Goal: Check status: Check status

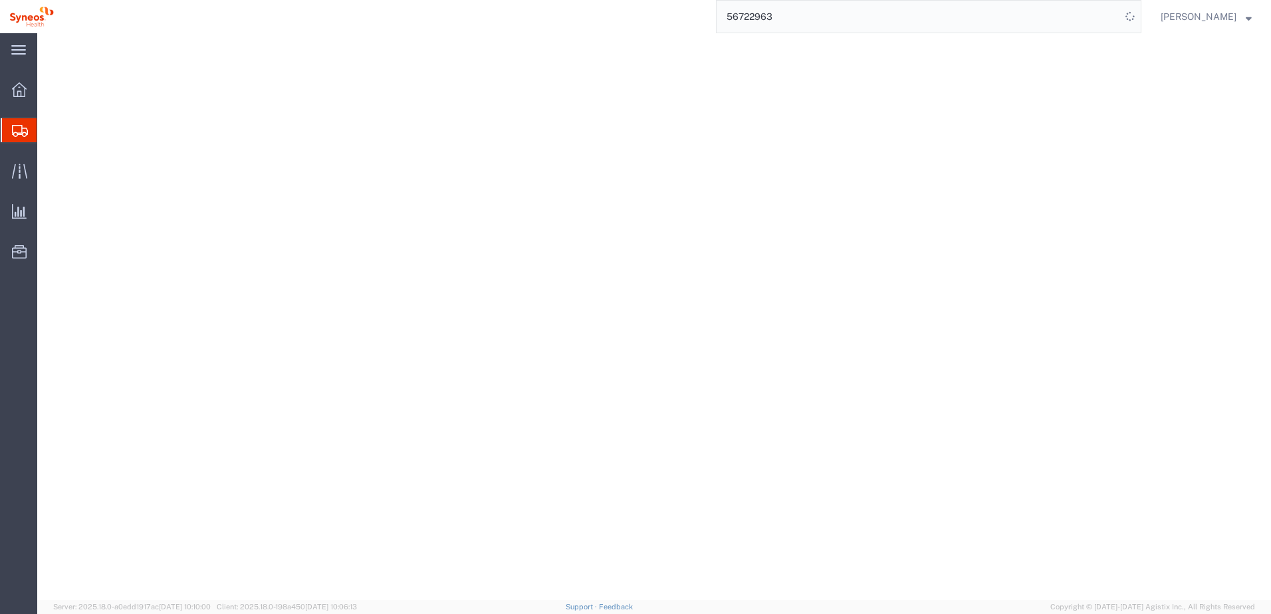
select select
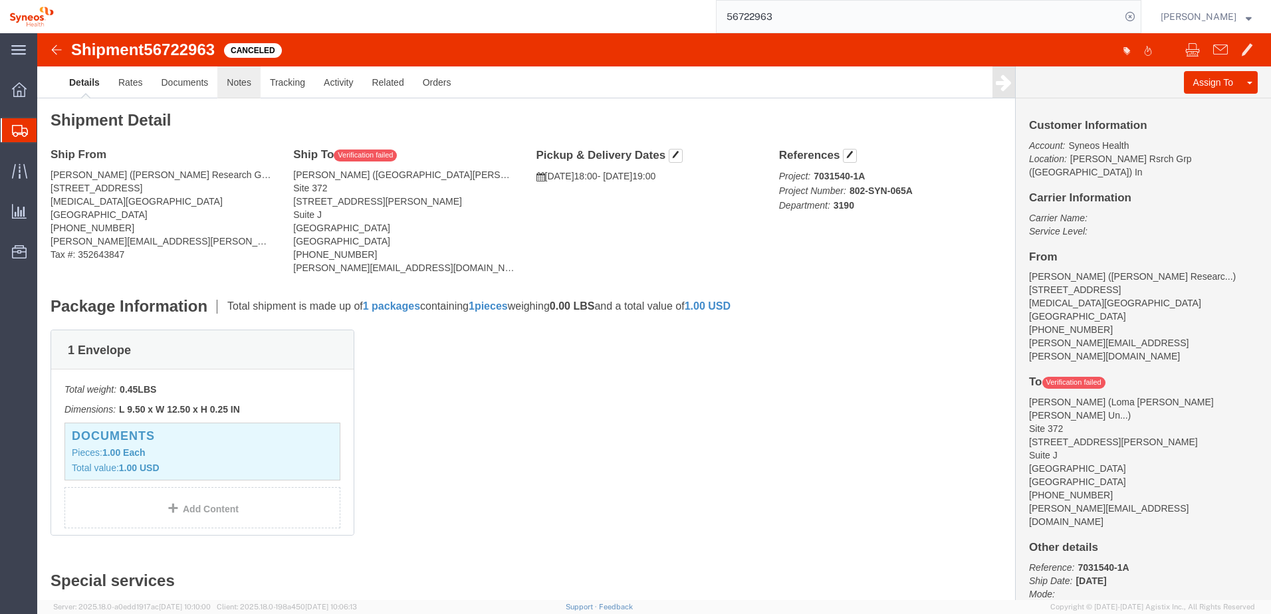
click link "Notes"
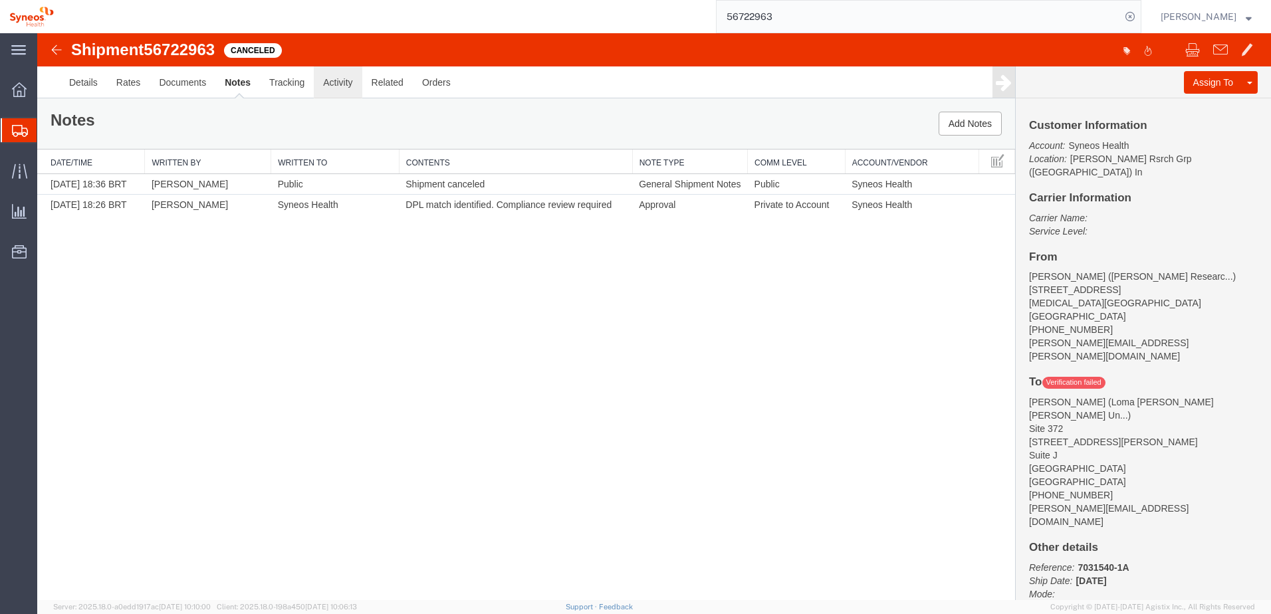
click at [333, 86] on link "Activity" at bounding box center [338, 82] width 48 height 32
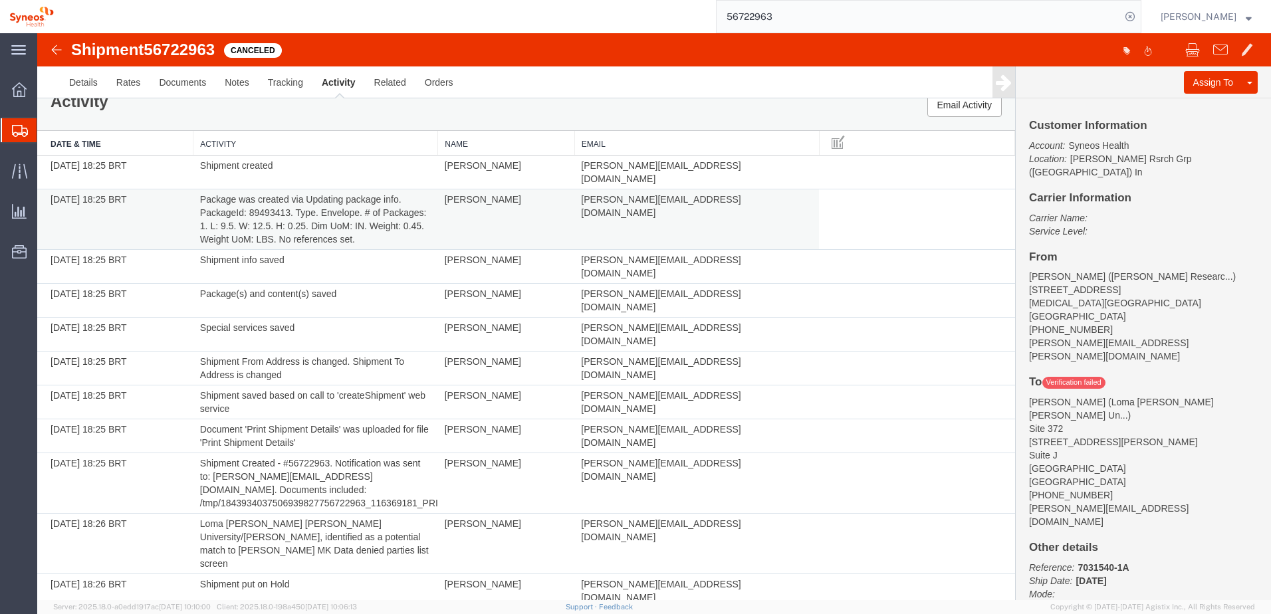
scroll to position [28, 0]
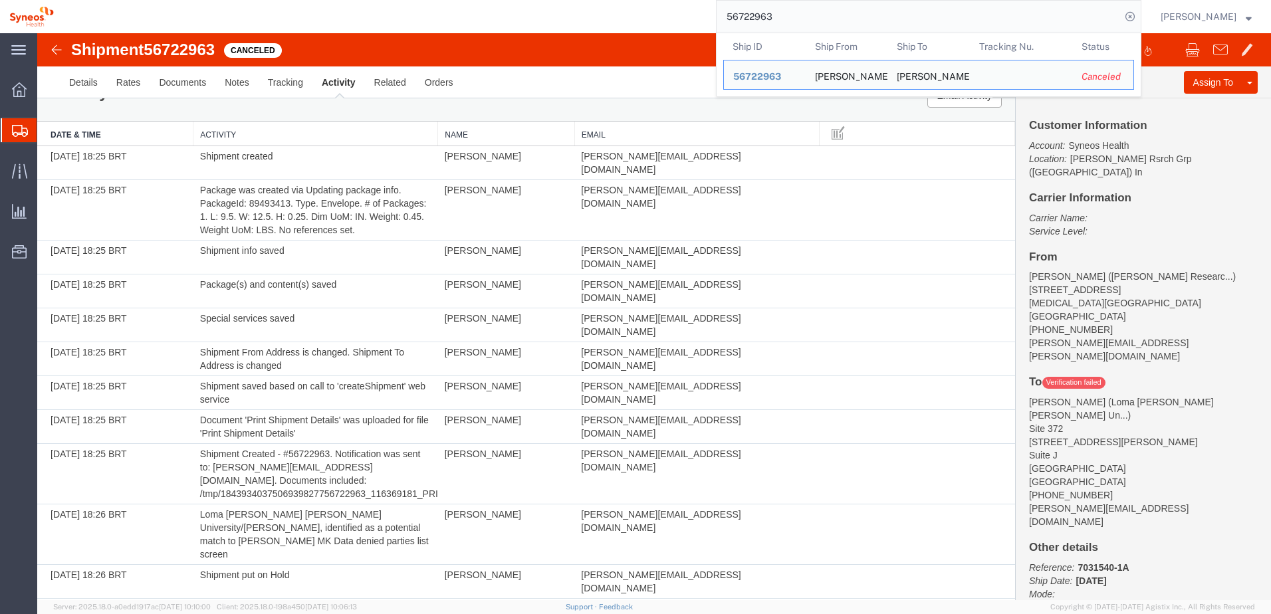
drag, startPoint x: 799, startPoint y: 15, endPoint x: 670, endPoint y: 3, distance: 129.6
click at [670, 3] on div "56722963 Ship ID Ship From Ship To Tracking Nu. Status Ship ID 56722963 Ship Fr…" at bounding box center [602, 16] width 1078 height 33
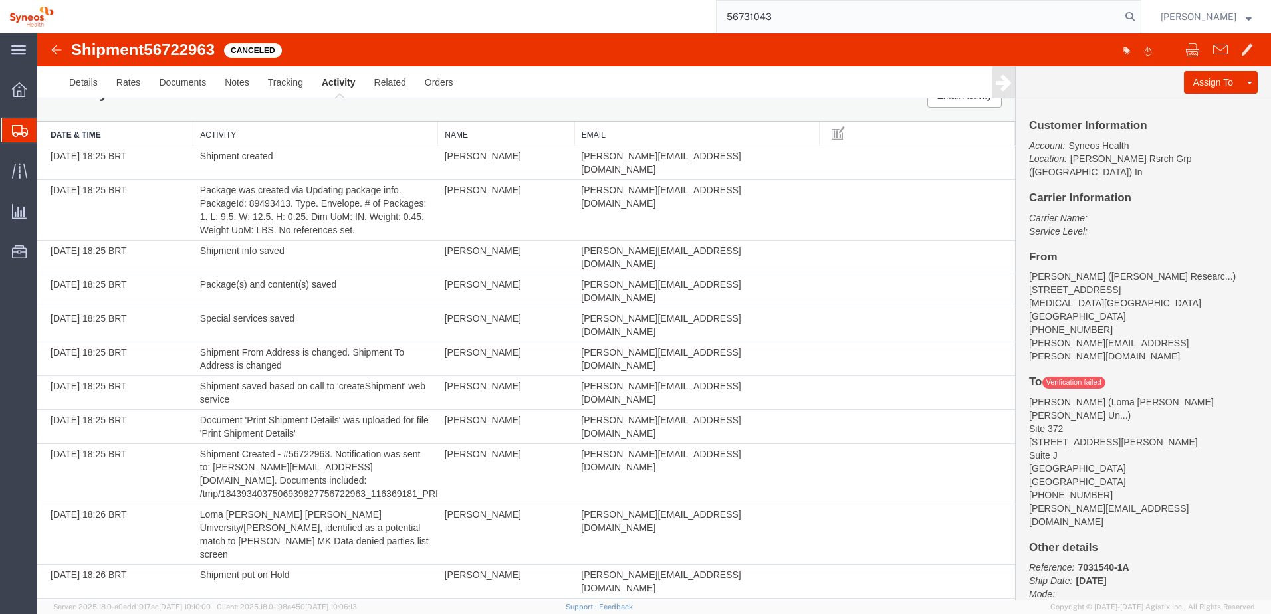
type input "56731043"
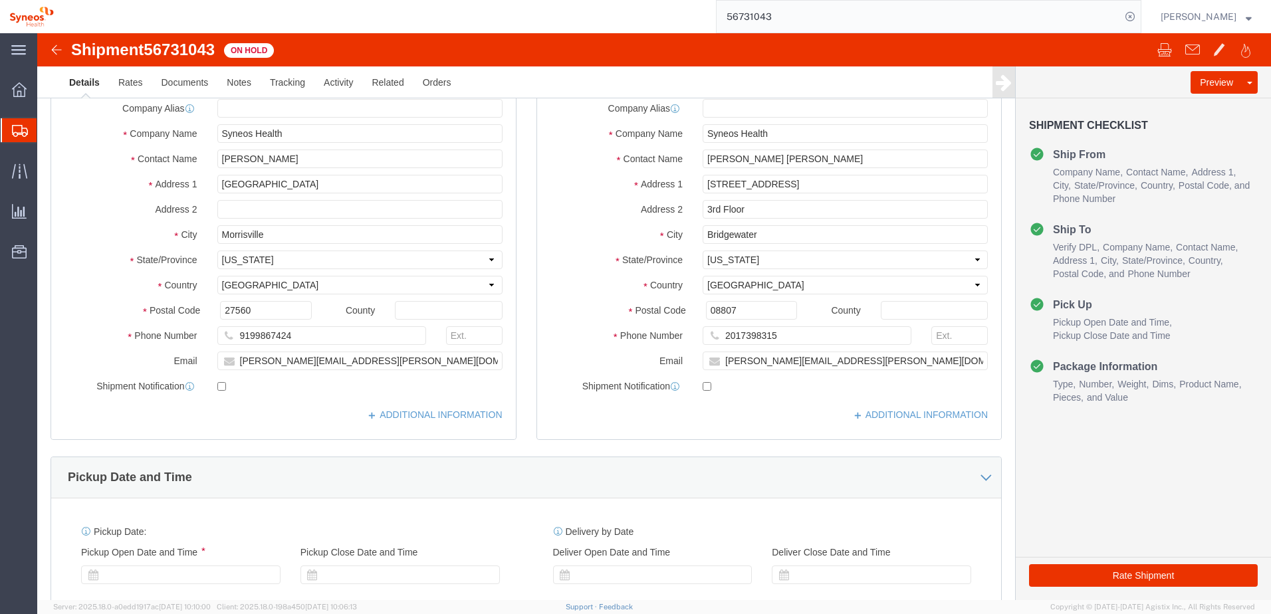
select select "59451"
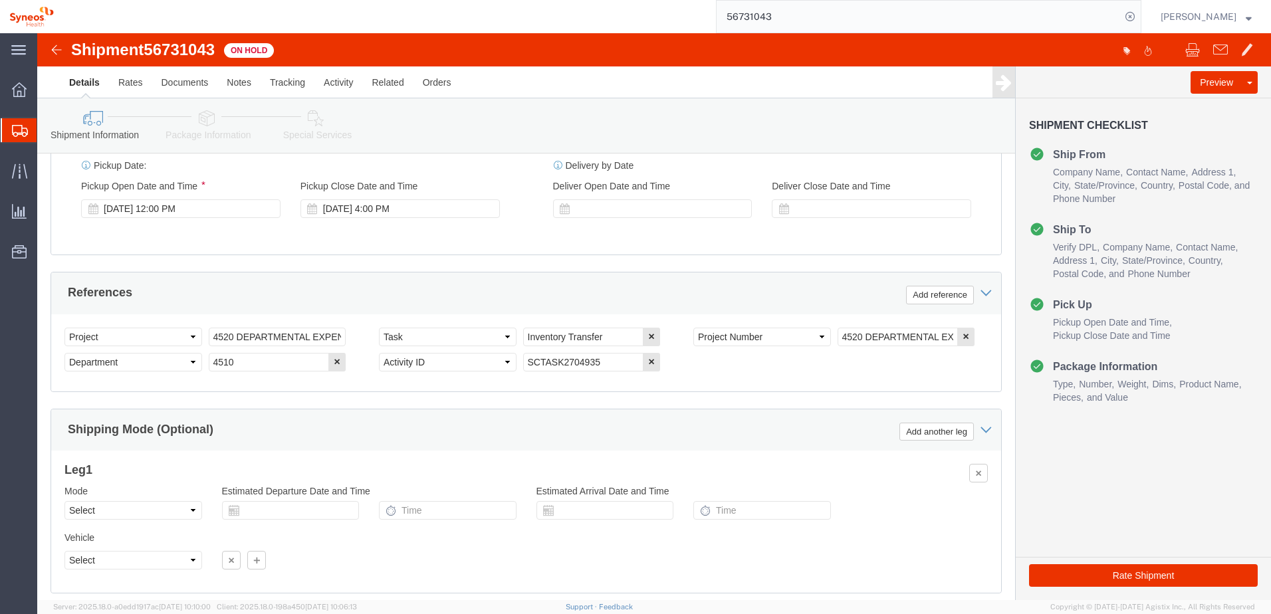
scroll to position [601, 0]
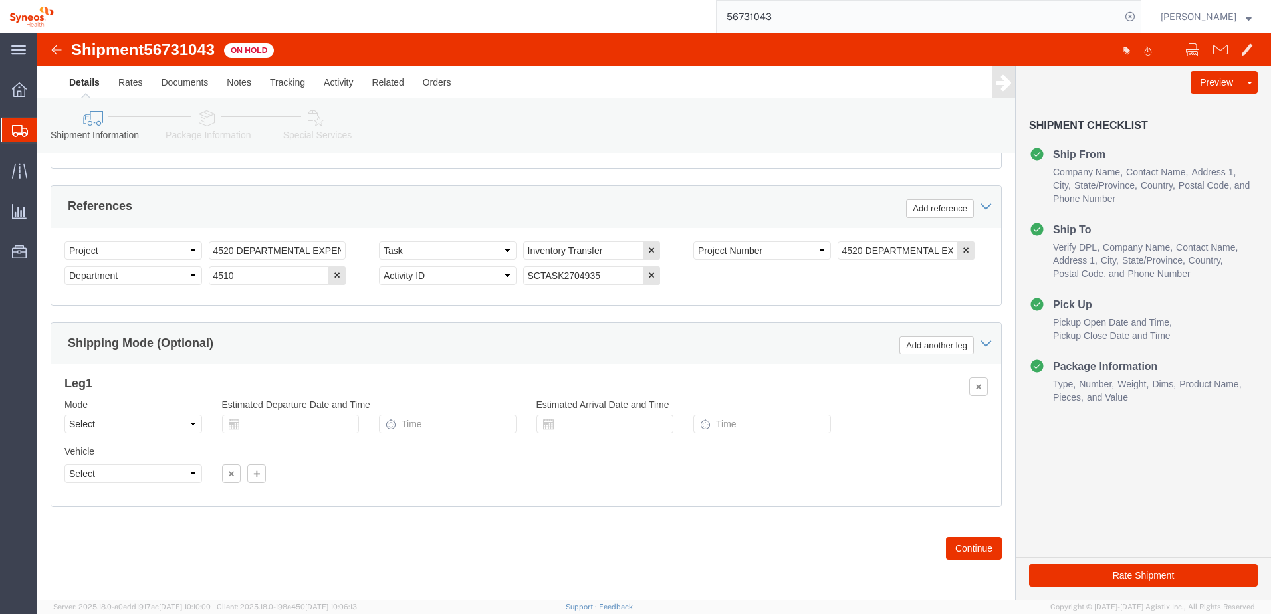
click div "Previous Continue"
click button "Continue"
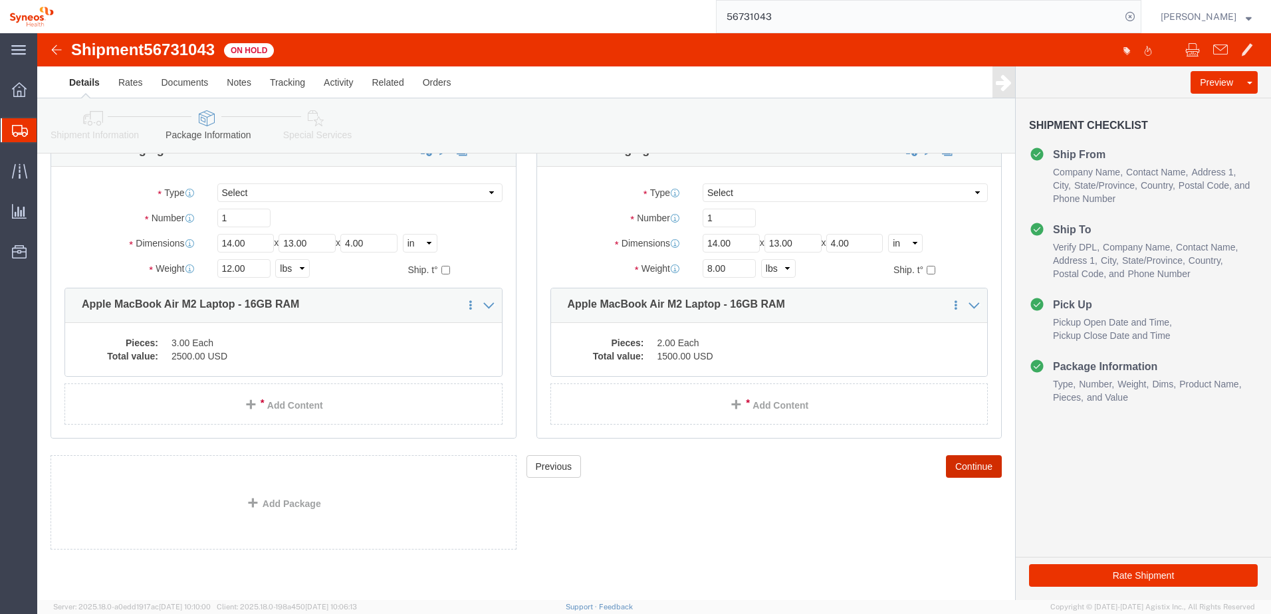
scroll to position [0, 0]
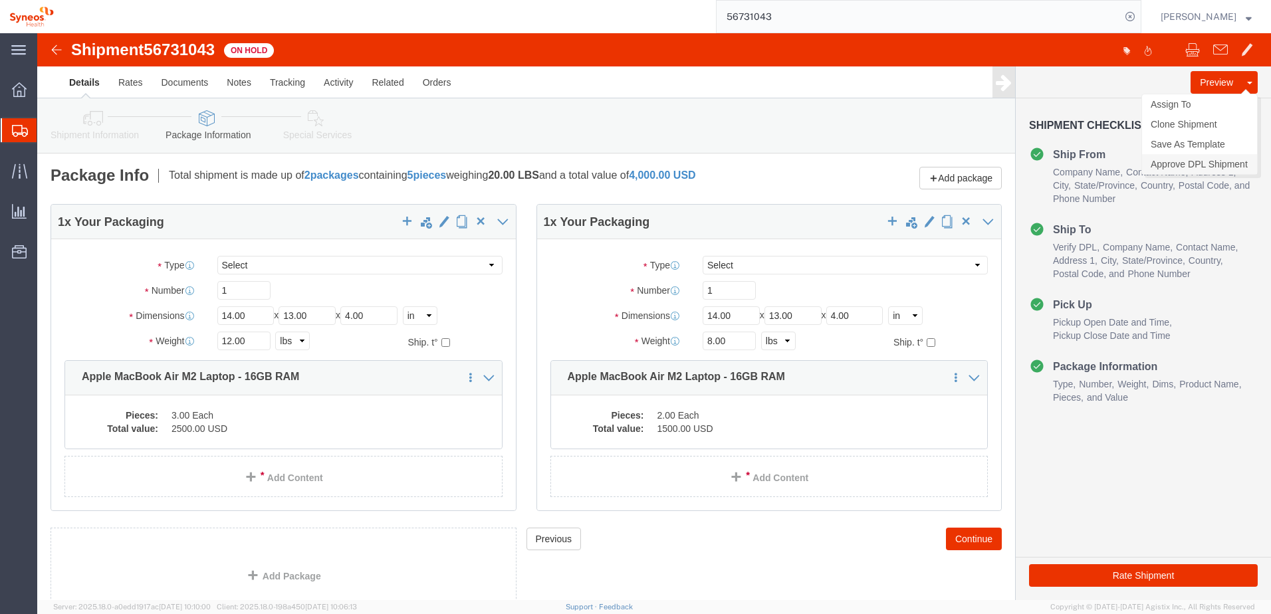
click link "Approve DPL Shipment"
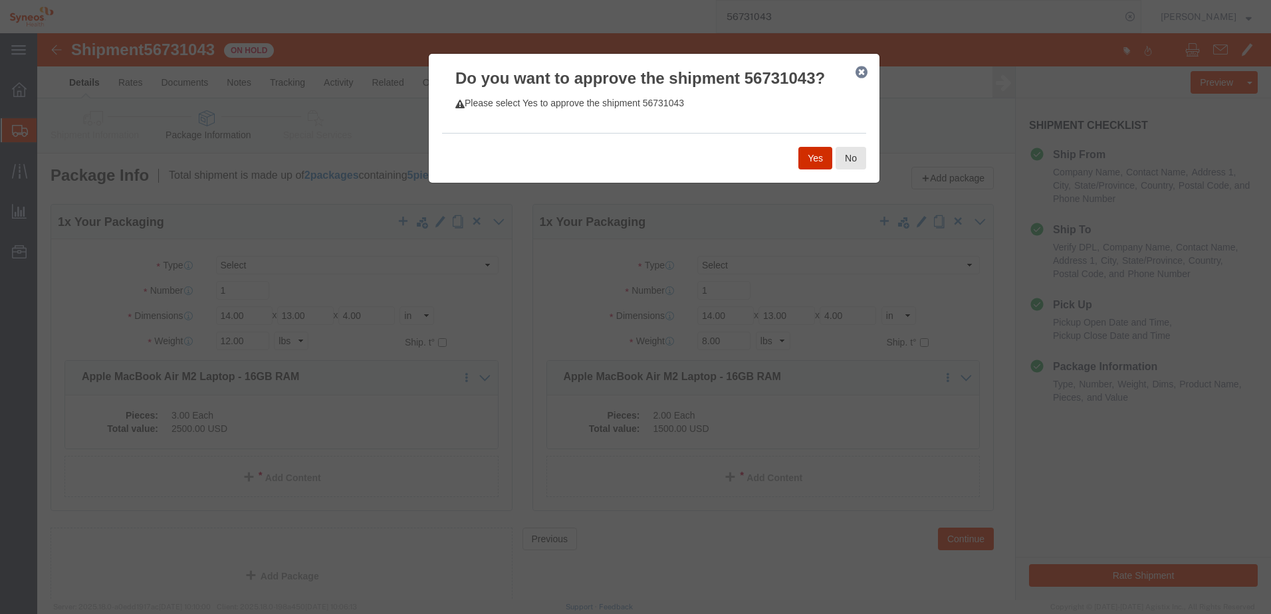
click button "Yes"
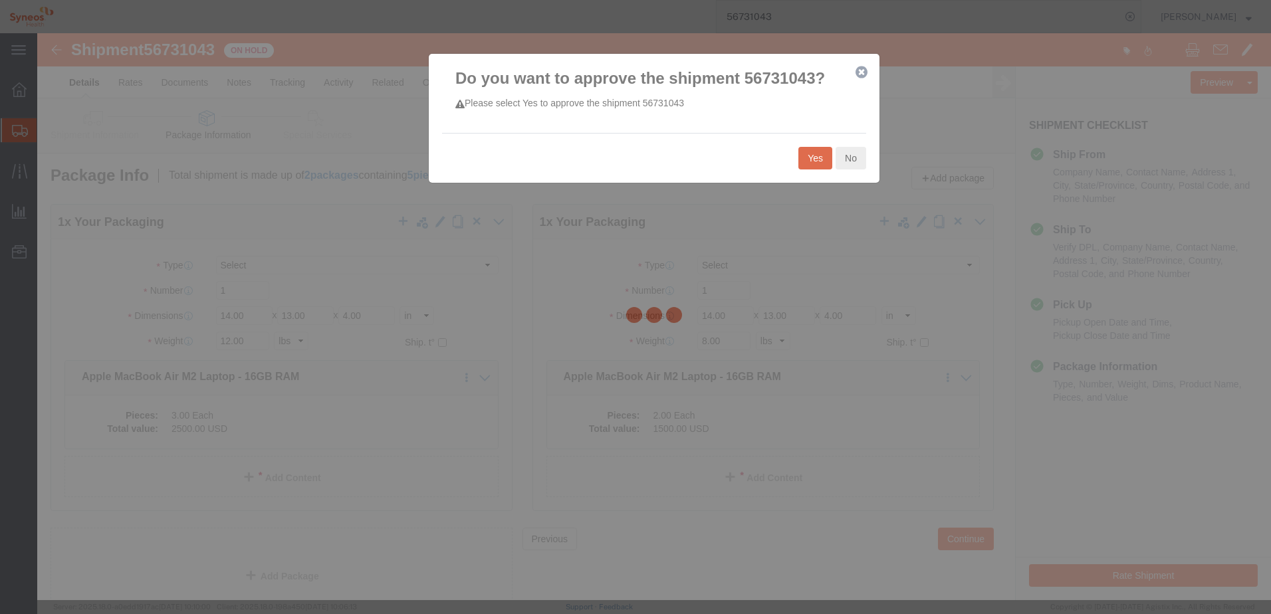
select select "59451"
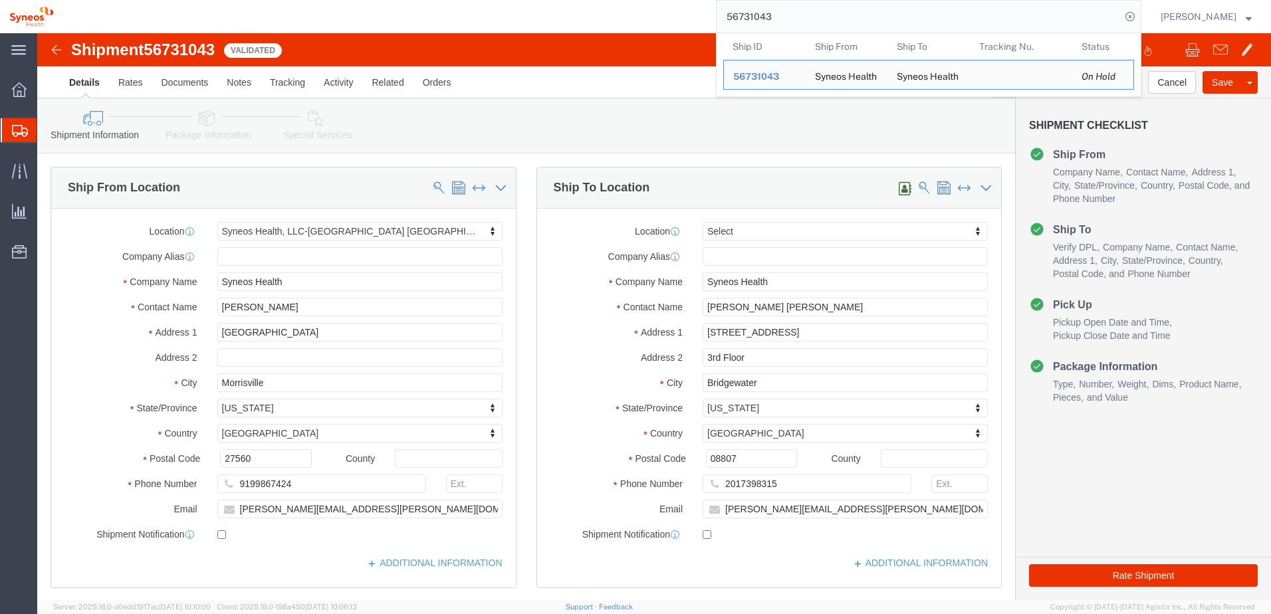
drag, startPoint x: 865, startPoint y: 27, endPoint x: 682, endPoint y: 7, distance: 183.9
click at [682, 7] on div "56731043 Ship ID Ship From Ship To Tracking Nu. Status Ship ID 56731043 Ship Fr…" at bounding box center [602, 16] width 1078 height 33
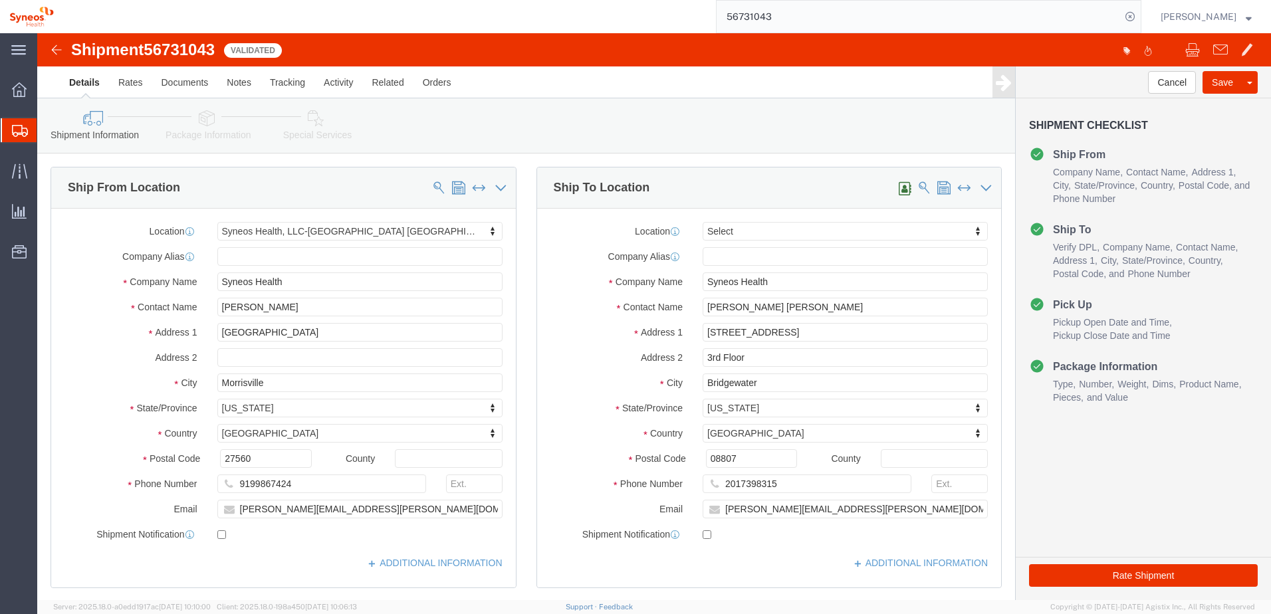
paste input "915"
type input "56731915"
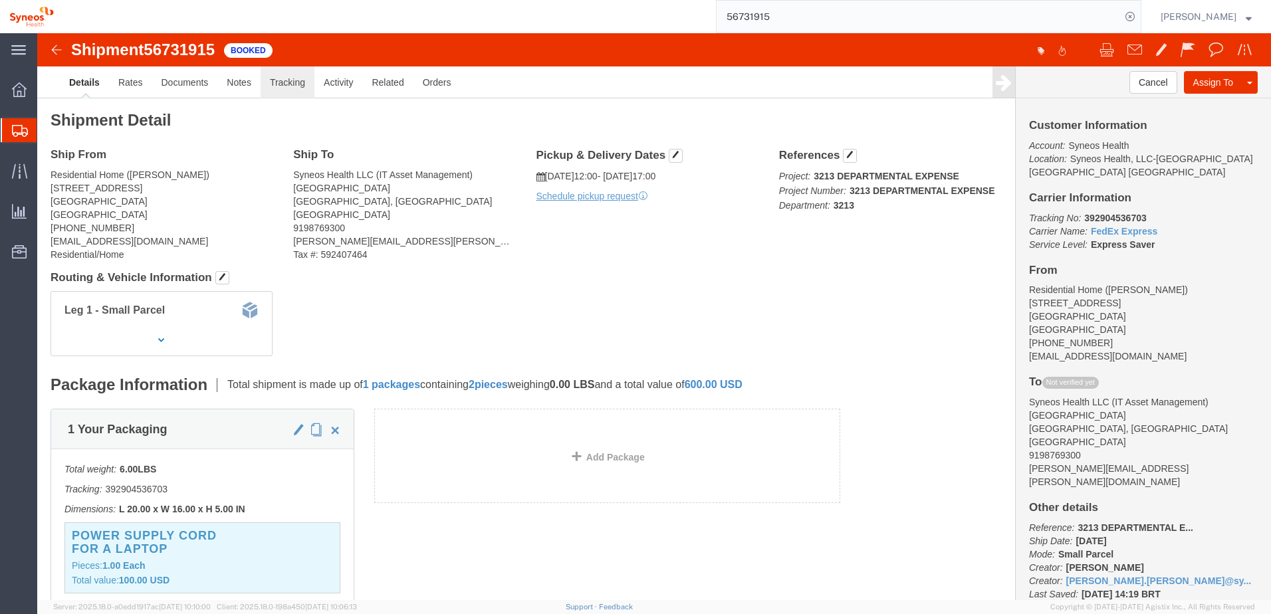
click link "Tracking"
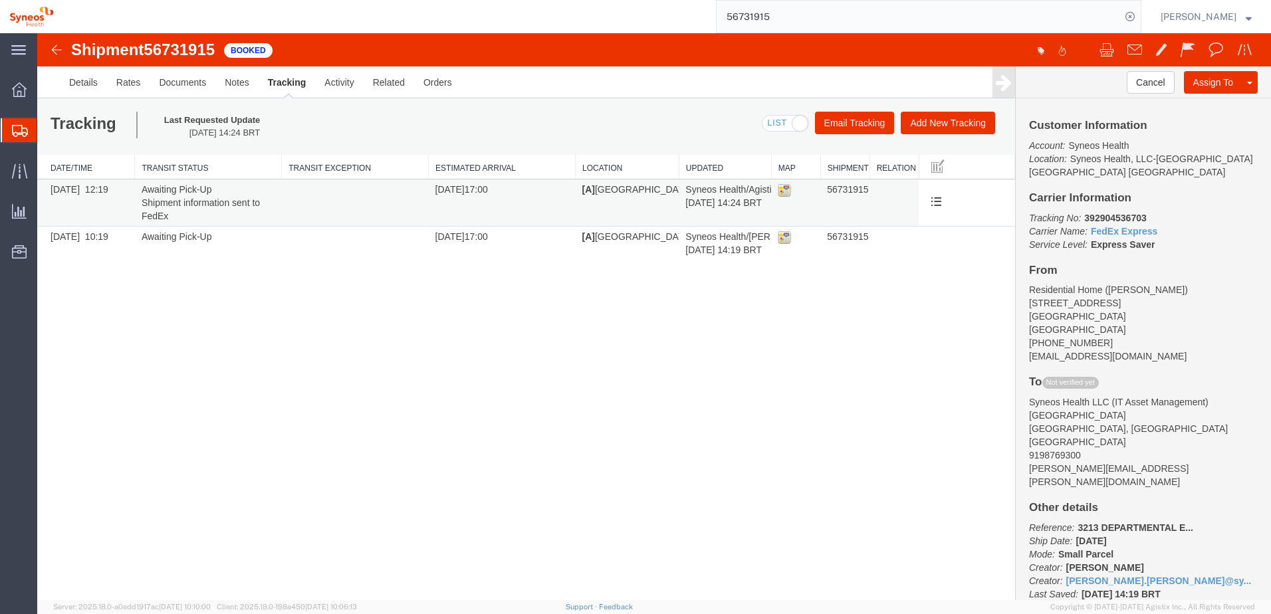
click at [783, 189] on img at bounding box center [784, 189] width 13 height 13
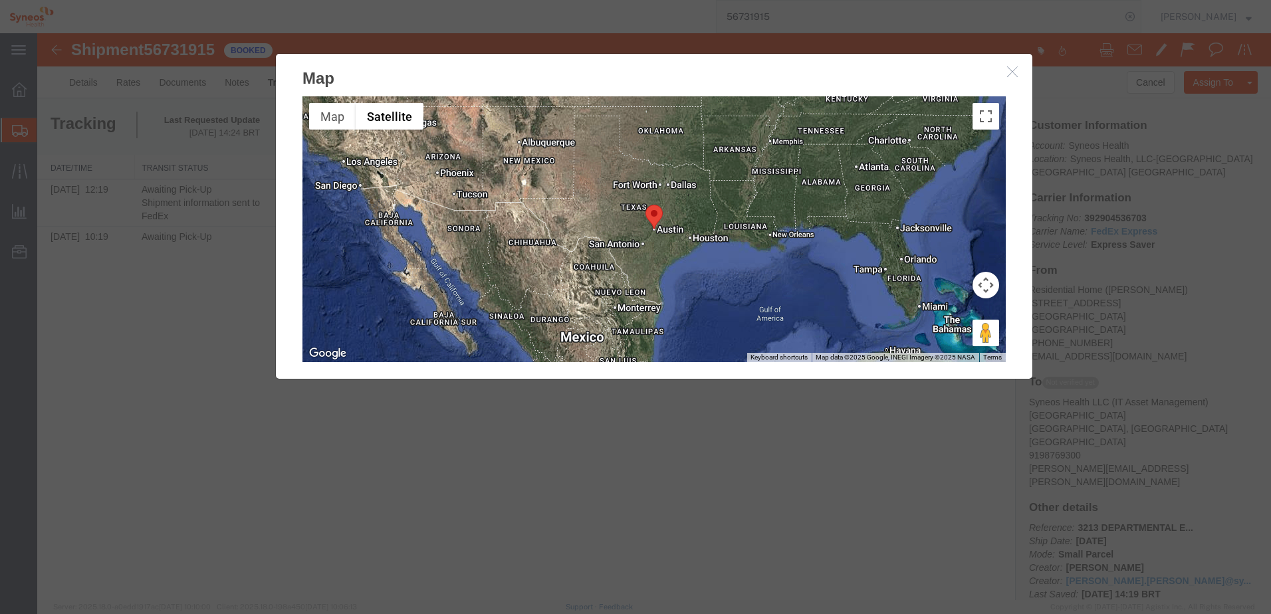
click at [1014, 74] on icon "button" at bounding box center [1012, 71] width 11 height 11
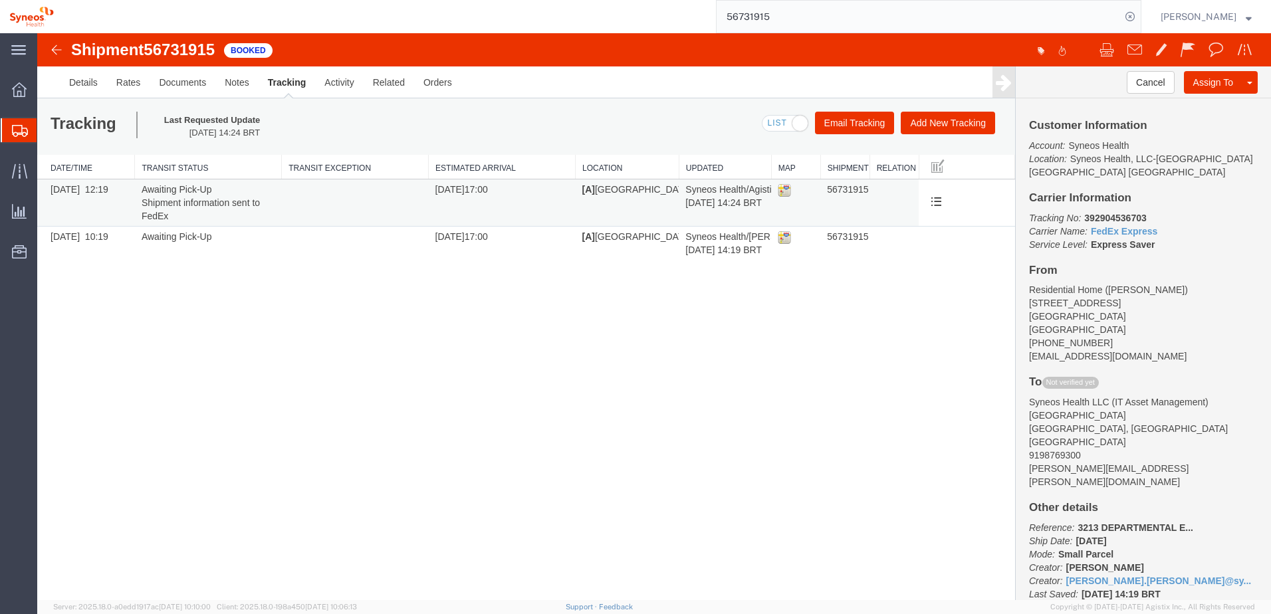
click at [226, 195] on td "Awaiting Pick-Up Shipment information sent to FedEx" at bounding box center [208, 202] width 147 height 47
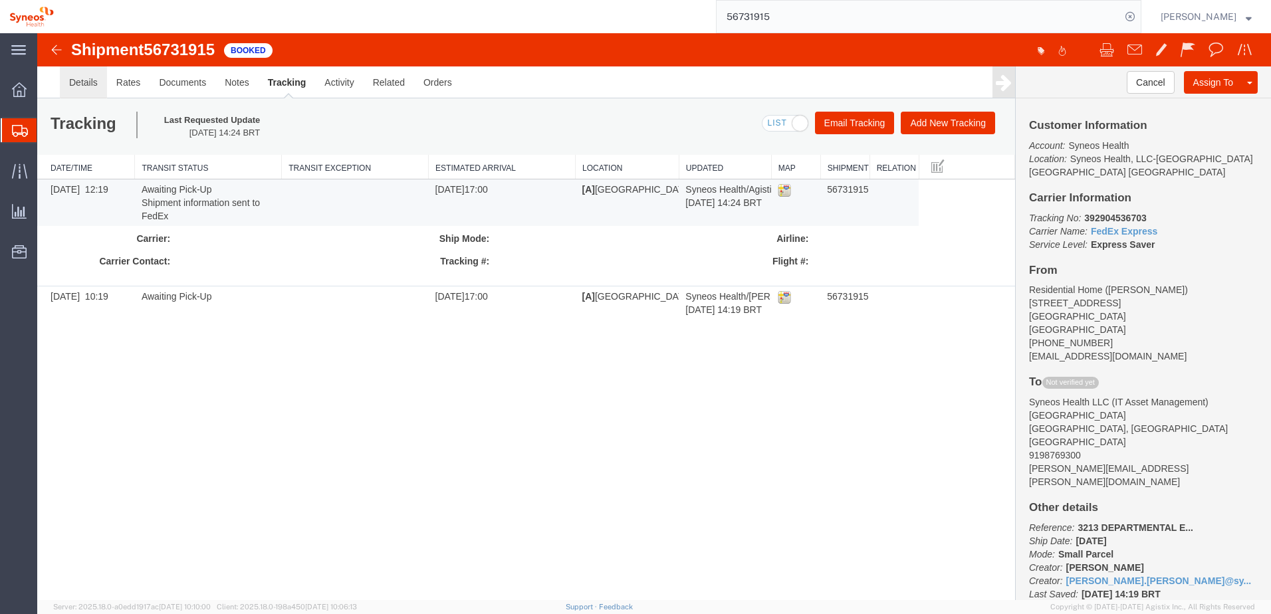
click at [74, 80] on link "Details" at bounding box center [83, 82] width 47 height 32
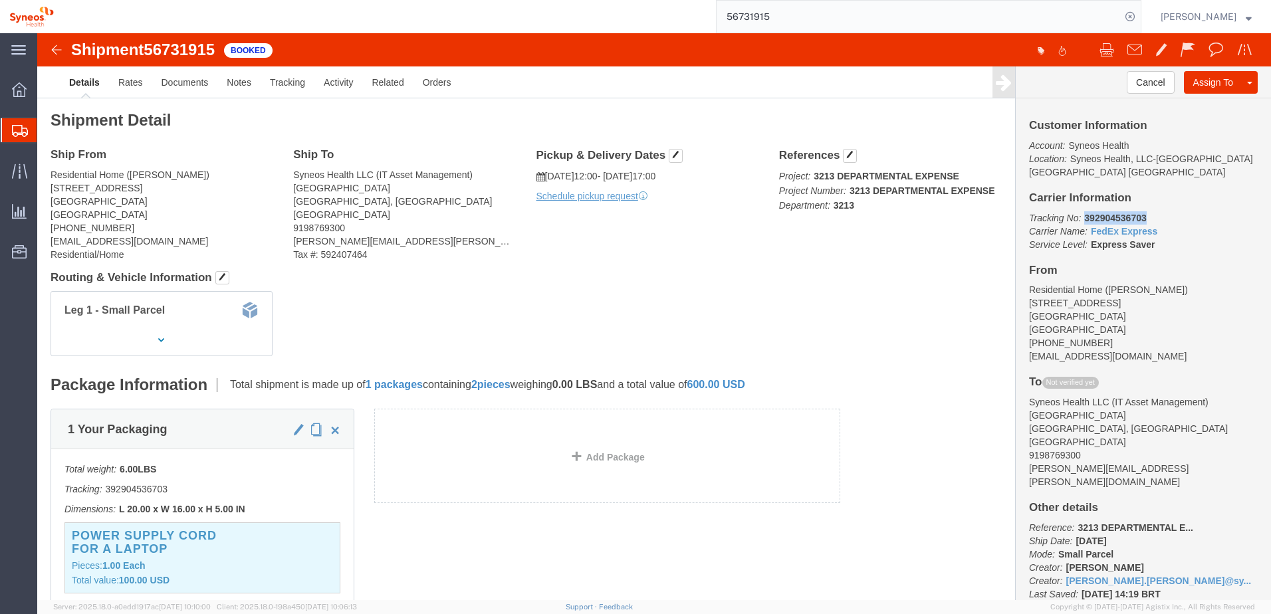
drag, startPoint x: 1039, startPoint y: 169, endPoint x: 1103, endPoint y: 169, distance: 63.8
click p "Tracking No: 392904536703 Carrier Name: FedEx Express FedEx Express Service Lev…"
drag, startPoint x: 1103, startPoint y: 169, endPoint x: 1088, endPoint y: 170, distance: 14.6
copy b "392904536703"
click link "Activity"
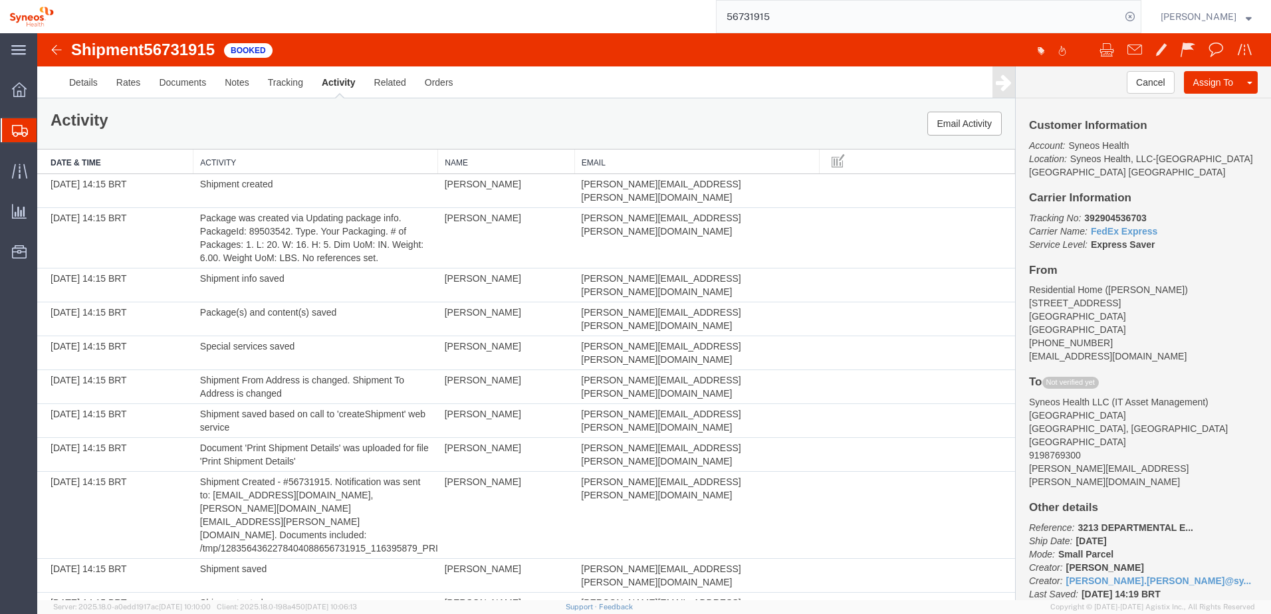
click at [475, 84] on ul "Details Rates Documents Notes Tracking Activity Related Orders" at bounding box center [654, 81] width 1189 height 31
click at [451, 84] on link "Orders" at bounding box center [438, 82] width 47 height 32
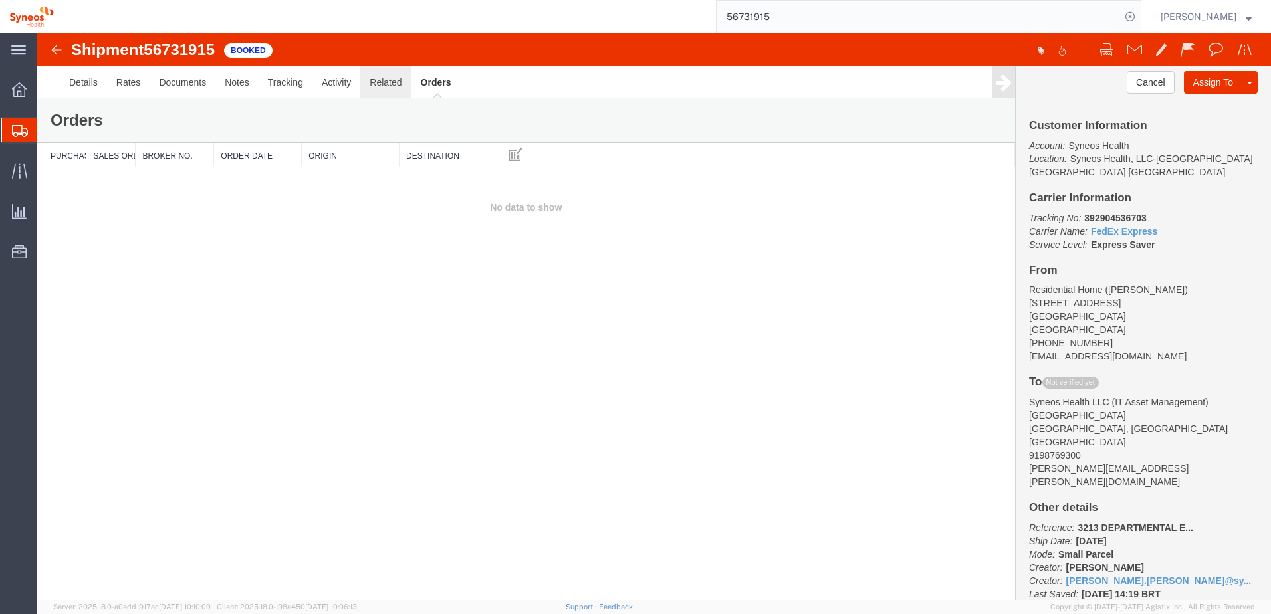
click at [393, 75] on link "Related" at bounding box center [385, 82] width 51 height 32
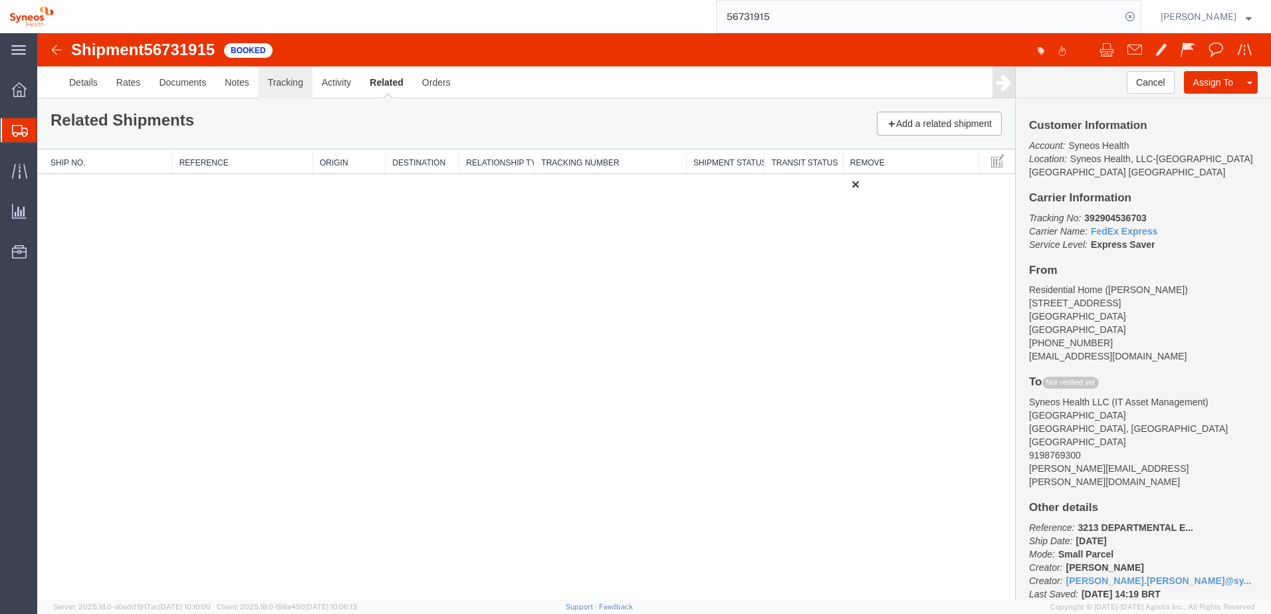
click at [289, 82] on link "Tracking" at bounding box center [286, 82] width 54 height 32
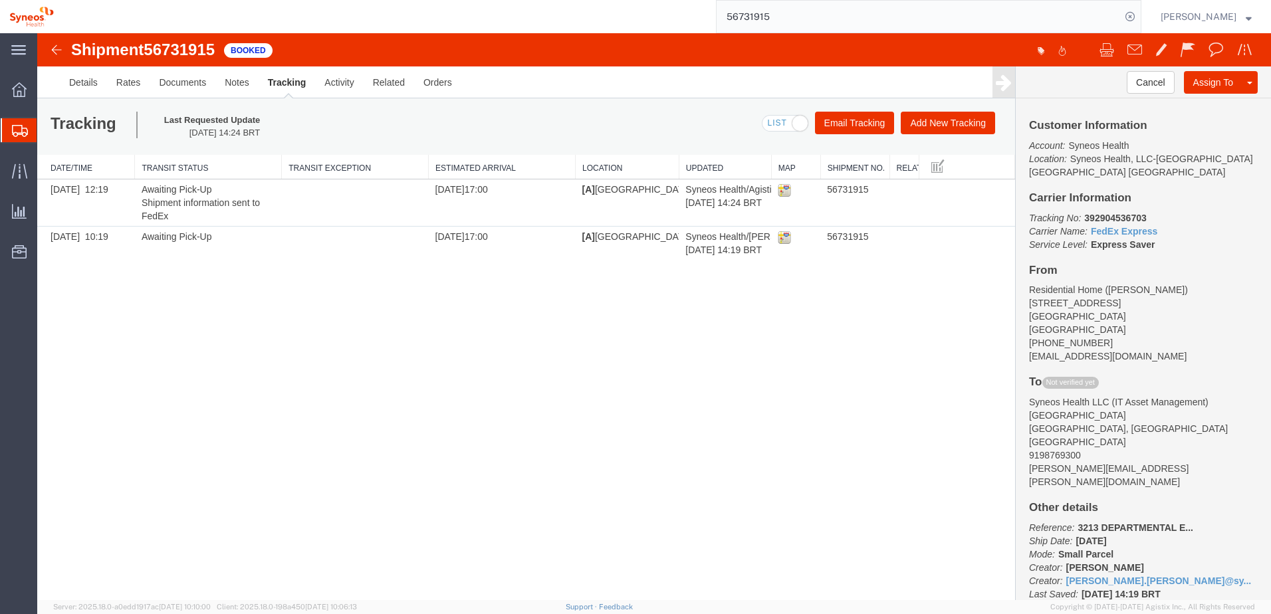
drag, startPoint x: 871, startPoint y: 165, endPoint x: 907, endPoint y: 167, distance: 36.0
click at [907, 167] on div "Date/Time Transit Status Transit Exception Estimated Arrival Location Updated M…" at bounding box center [526, 207] width 978 height 105
click at [92, 82] on link "Details" at bounding box center [83, 82] width 47 height 32
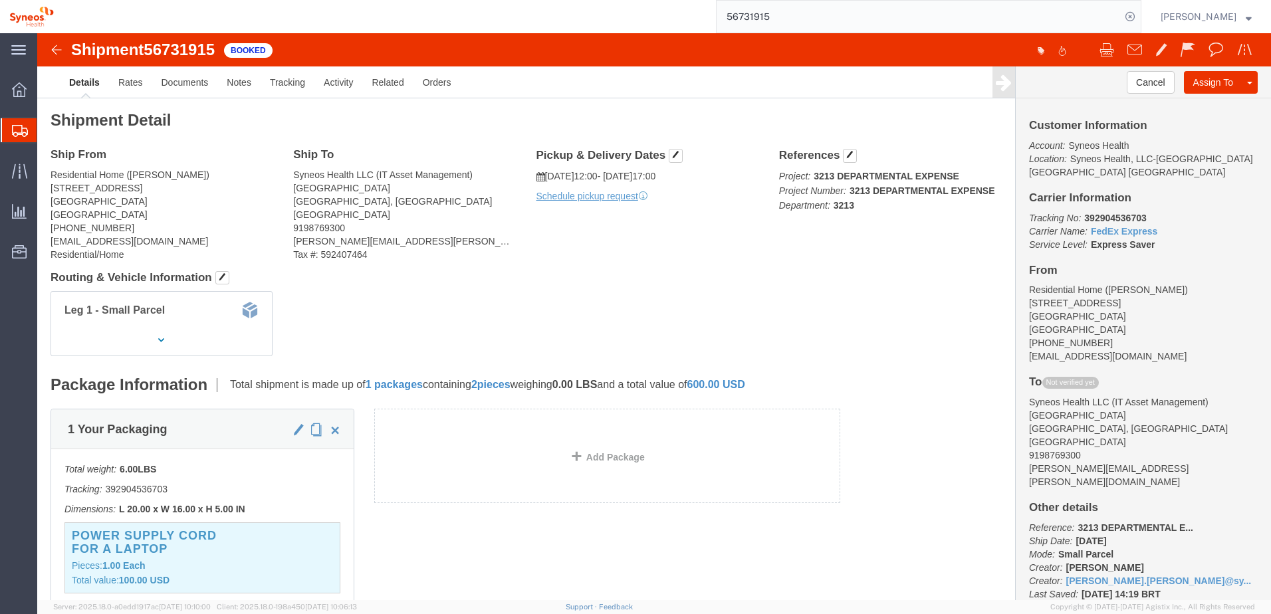
drag, startPoint x: 984, startPoint y: 253, endPoint x: 1065, endPoint y: 267, distance: 81.6
click address "Residential Home ([PERSON_NAME]) [STREET_ADDRESS] [PHONE_NUMBER] [EMAIL_ADDRESS…"
drag, startPoint x: 1065, startPoint y: 267, endPoint x: 1034, endPoint y: 262, distance: 31.7
copy address "[STREET_ADDRESS]"
click link "FedEx Express"
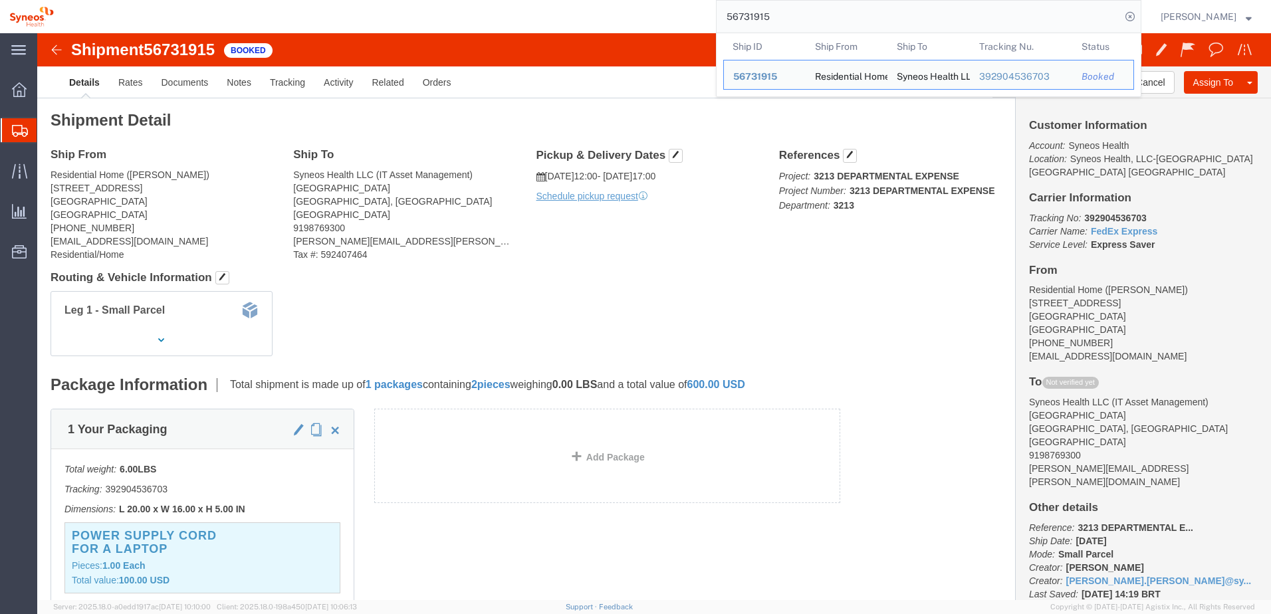
drag, startPoint x: 840, startPoint y: 17, endPoint x: 563, endPoint y: -11, distance: 277.9
click at [563, 0] on html "main_menu Created with Sketch. Collapse Menu Overview Shipments Shipment Manage…" at bounding box center [635, 307] width 1271 height 614
click div "Leg 1 - Small Parcel"
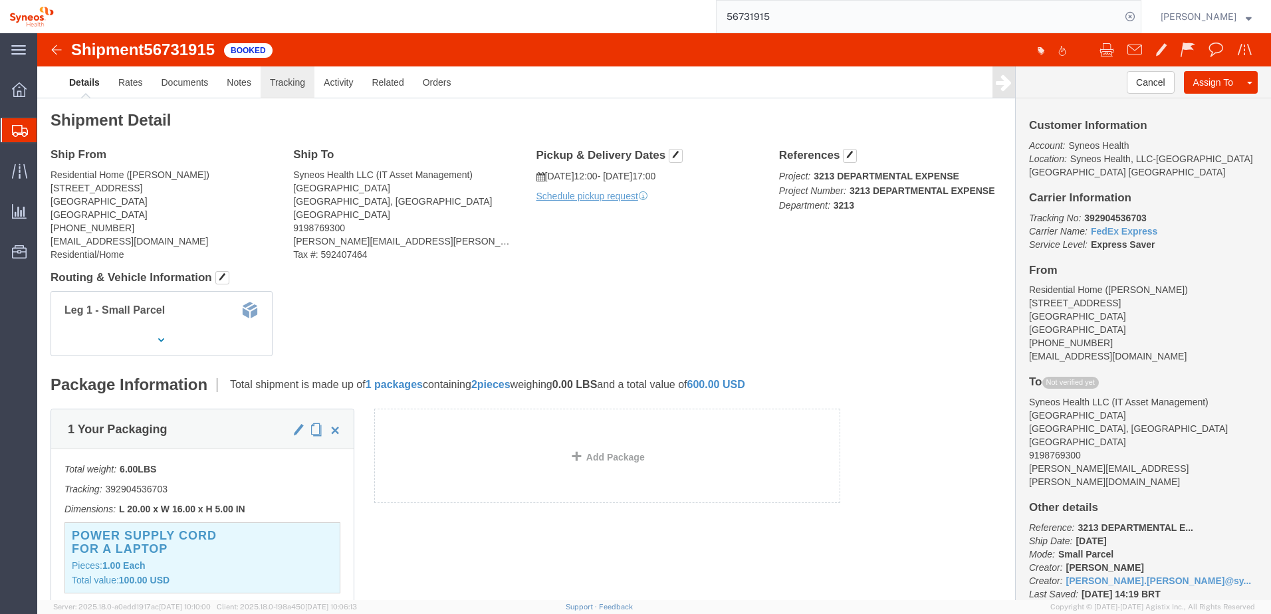
click link "Tracking"
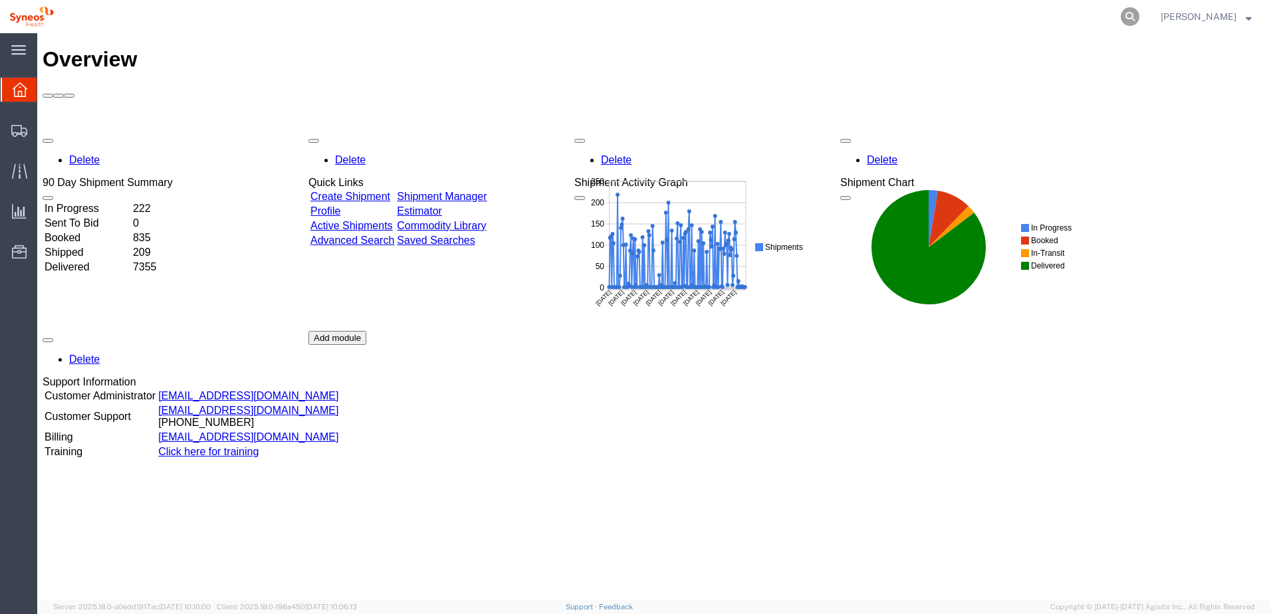
click at [1139, 12] on icon at bounding box center [1130, 16] width 19 height 19
click at [1000, 26] on input "search" at bounding box center [919, 17] width 404 height 32
type input "56730771"
